Goal: Check status: Check status

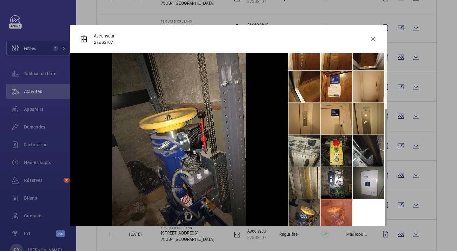
click at [364, 86] on li at bounding box center [368, 87] width 32 height 32
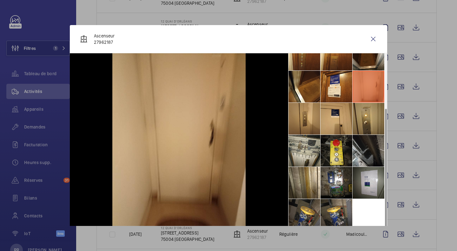
click at [362, 123] on li at bounding box center [368, 119] width 32 height 32
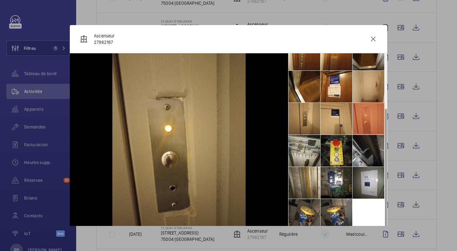
click at [288, 124] on li at bounding box center [304, 119] width 32 height 32
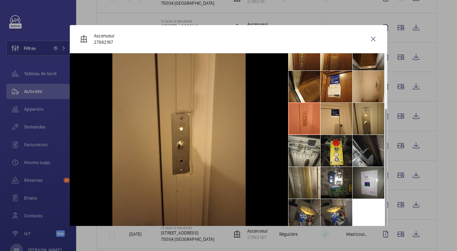
click at [293, 181] on li at bounding box center [304, 183] width 32 height 32
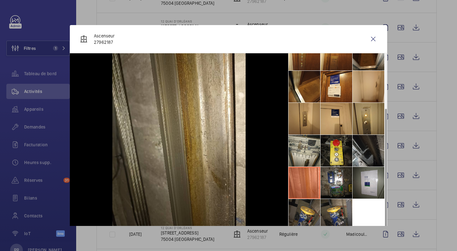
click at [334, 187] on li at bounding box center [336, 183] width 32 height 32
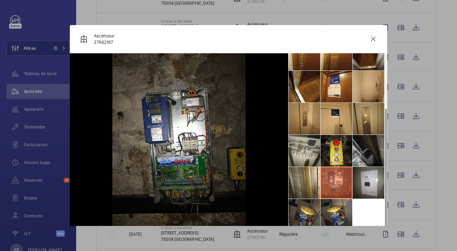
click at [292, 154] on li at bounding box center [304, 151] width 32 height 32
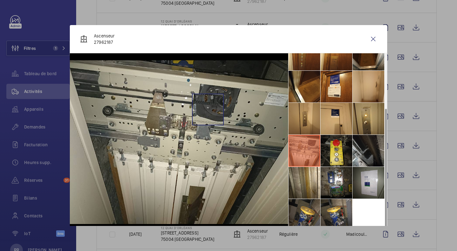
scroll to position [10, 0]
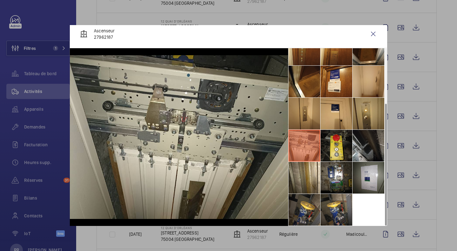
click at [303, 169] on li at bounding box center [304, 178] width 32 height 32
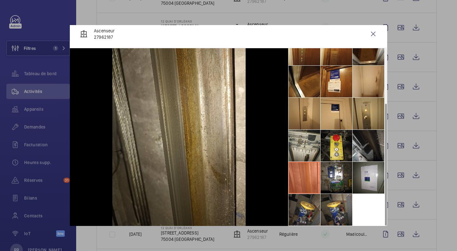
scroll to position [5, 0]
click at [301, 220] on li at bounding box center [304, 210] width 32 height 32
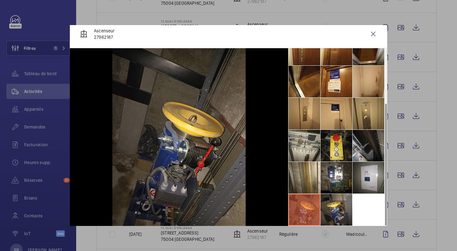
click at [334, 215] on li at bounding box center [336, 210] width 32 height 32
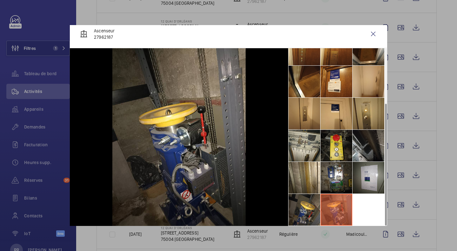
click at [369, 179] on li at bounding box center [368, 178] width 32 height 32
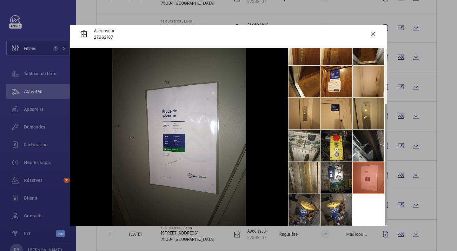
click at [292, 117] on li at bounding box center [304, 114] width 32 height 32
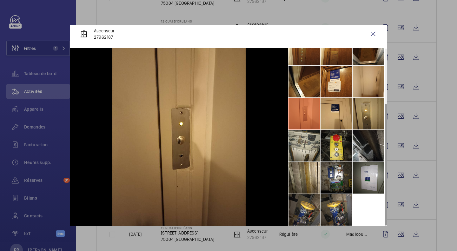
click at [297, 82] on li at bounding box center [304, 82] width 32 height 32
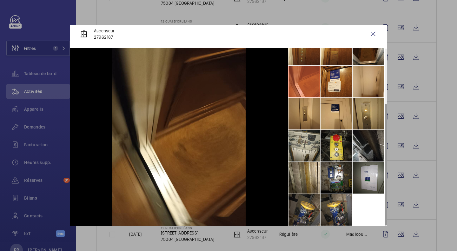
click at [303, 57] on li at bounding box center [304, 50] width 32 height 32
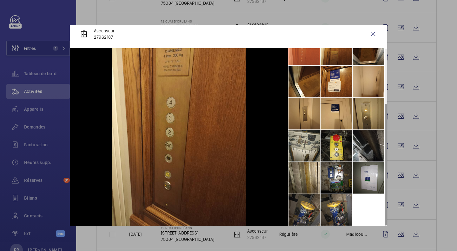
click at [367, 37] on wm-front-icon-button at bounding box center [372, 33] width 15 height 15
